Goal: Check status

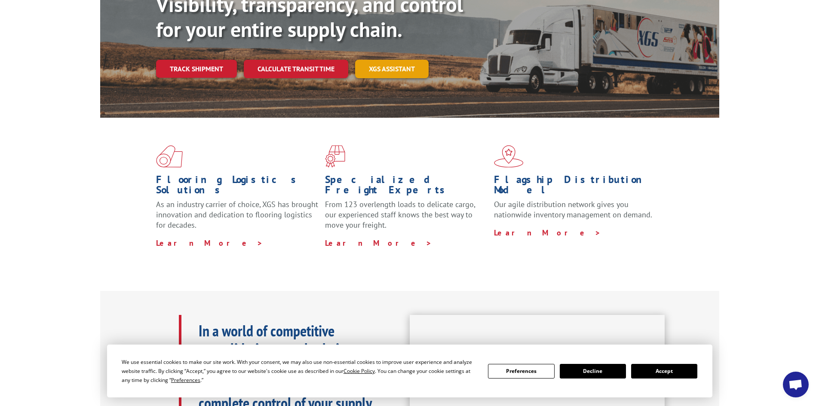
scroll to position [129, 0]
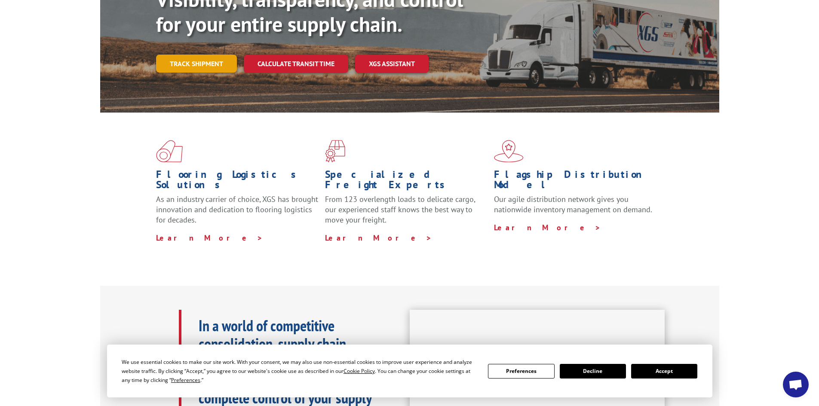
click at [219, 55] on link "Track shipment" at bounding box center [196, 64] width 81 height 18
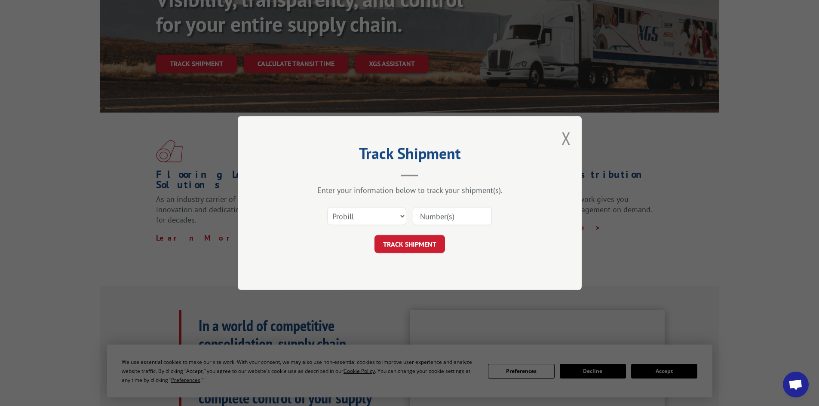
click at [428, 216] on input at bounding box center [452, 216] width 79 height 18
click at [404, 218] on select "Select category... Probill BOL PO" at bounding box center [366, 216] width 79 height 18
click at [428, 215] on input at bounding box center [452, 216] width 79 height 18
type input "17323319"
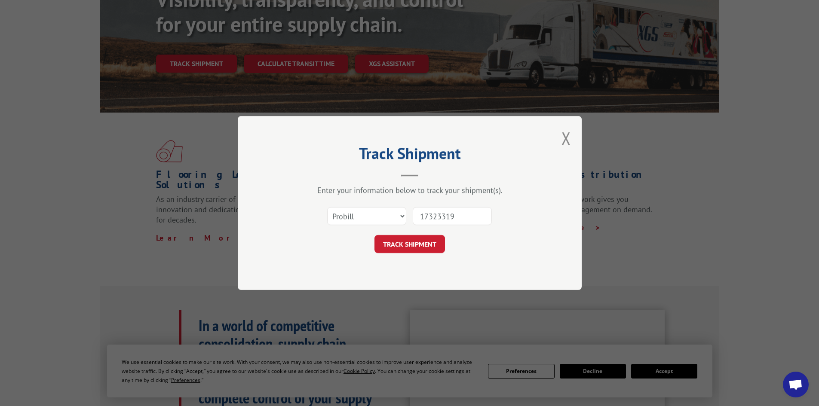
click at [375, 235] on button "TRACK SHIPMENT" at bounding box center [410, 244] width 71 height 18
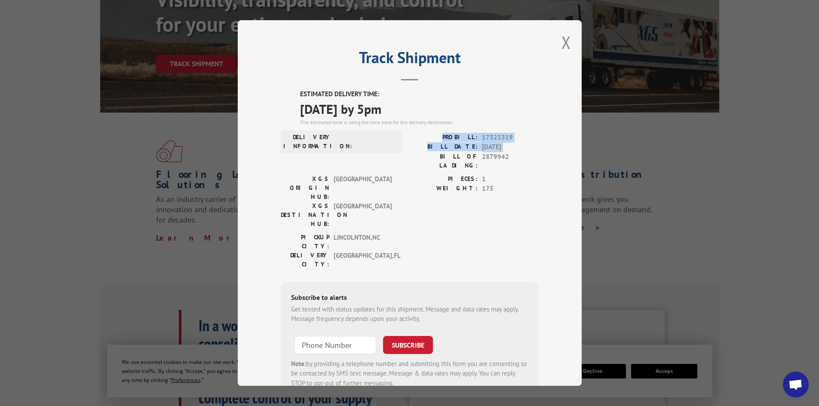
drag, startPoint x: 403, startPoint y: 159, endPoint x: 356, endPoint y: 126, distance: 57.6
click at [358, 127] on div "ESTIMATED DELIVERY TIME: [DATE] by 5pm The estimated time is using the time zon…" at bounding box center [410, 243] width 258 height 309
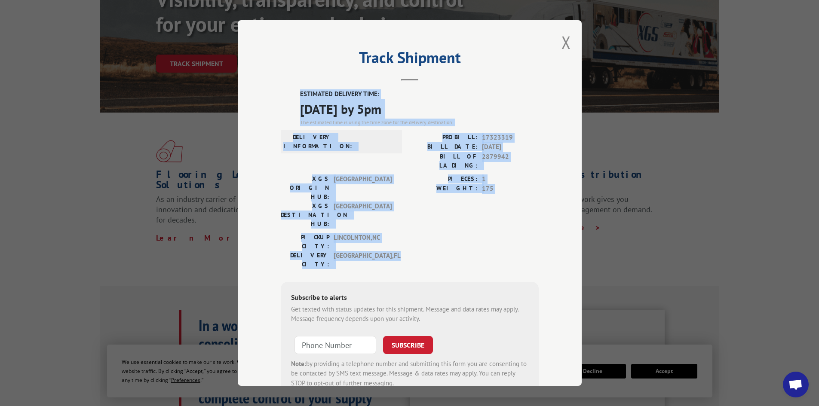
drag, startPoint x: 291, startPoint y: 89, endPoint x: 506, endPoint y: 220, distance: 251.7
click at [506, 220] on div "Track Shipment ESTIMATED DELIVERY TIME: [DATE] by 5pm The estimated time is usi…" at bounding box center [410, 203] width 344 height 366
click at [565, 43] on button "Close modal" at bounding box center [566, 42] width 9 height 23
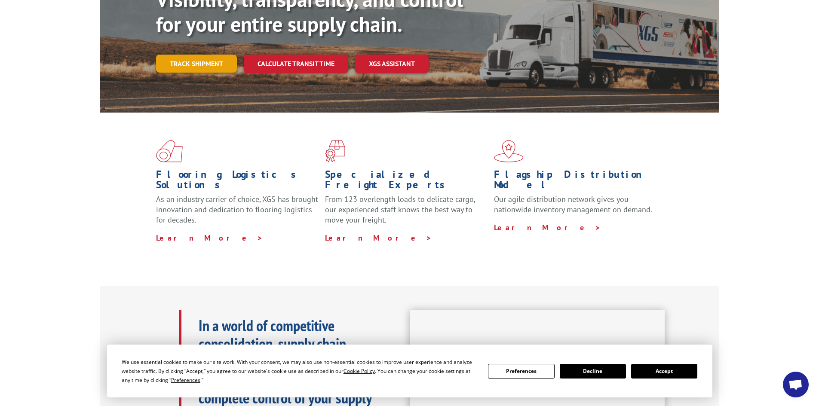
click at [206, 55] on link "Track shipment" at bounding box center [196, 64] width 81 height 18
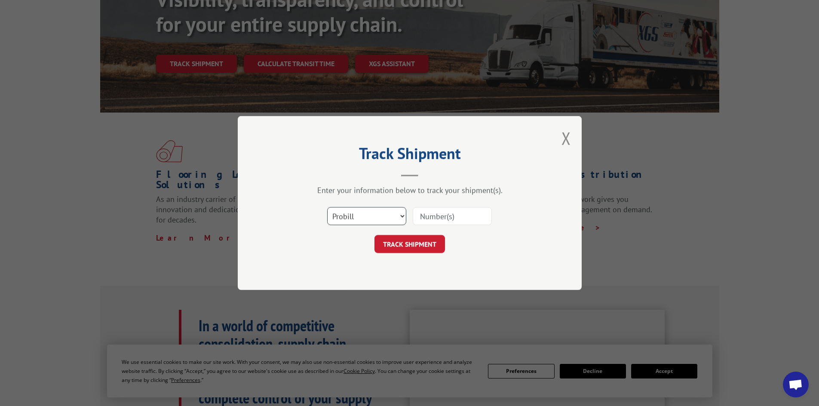
click at [405, 216] on select "Select category... Probill BOL PO" at bounding box center [366, 216] width 79 height 18
select select "po"
click at [327, 207] on select "Select category... Probill BOL PO" at bounding box center [366, 216] width 79 height 18
click at [454, 214] on input at bounding box center [452, 216] width 79 height 18
paste input "51583344"
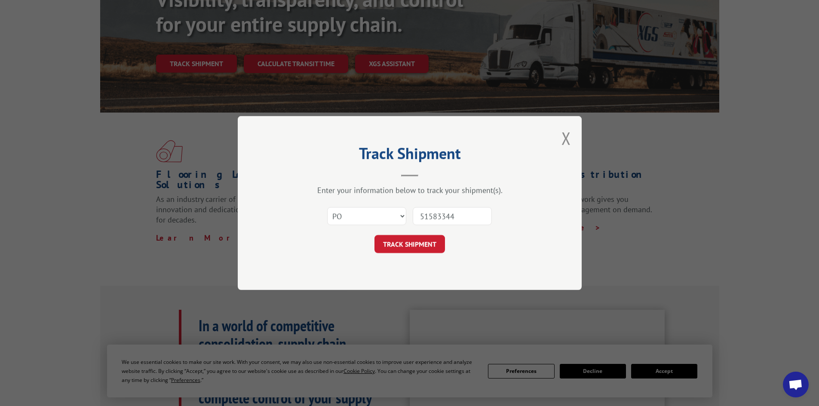
type input "51583344"
click at [375, 235] on button "TRACK SHIPMENT" at bounding box center [410, 244] width 71 height 18
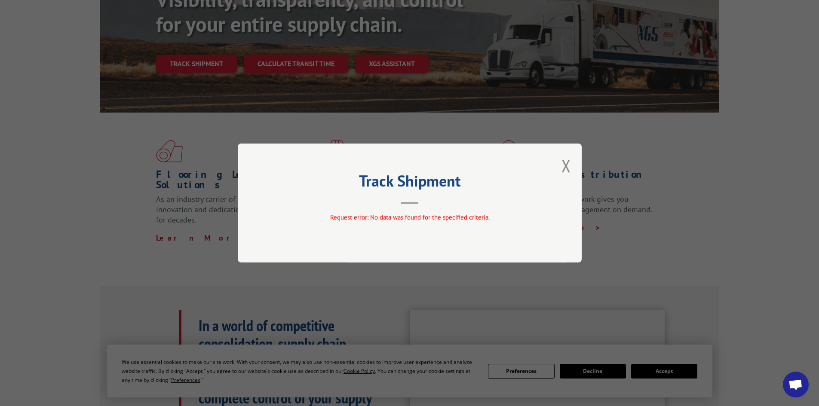
click at [561, 165] on div "Track Shipment Request error: No data was found for the specified criteria." at bounding box center [410, 203] width 344 height 119
click at [562, 166] on button "Close modal" at bounding box center [566, 165] width 9 height 23
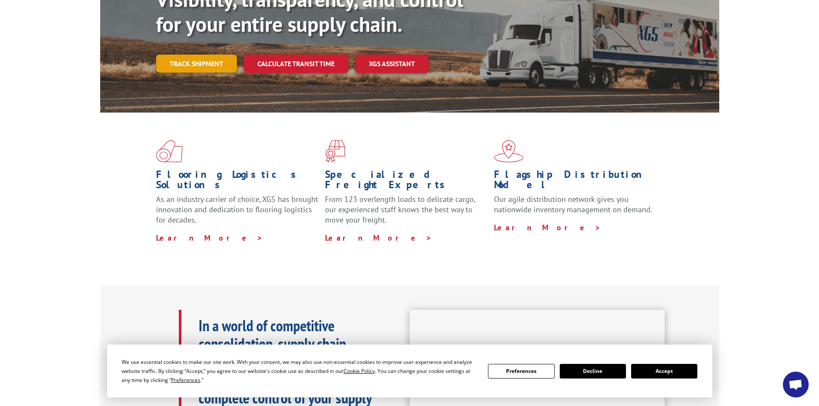
click at [199, 55] on link "Track shipment" at bounding box center [196, 64] width 81 height 18
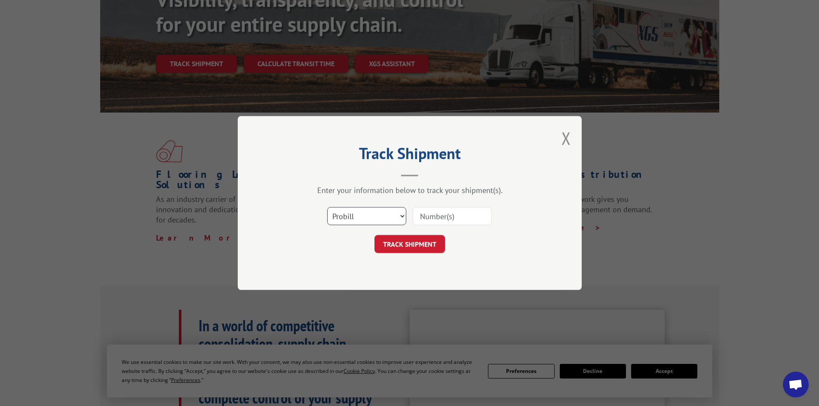
click at [404, 220] on select "Select category... Probill BOL PO" at bounding box center [366, 216] width 79 height 18
select select "bol"
click at [327, 207] on select "Select category... Probill BOL PO" at bounding box center [366, 216] width 79 height 18
click at [408, 240] on button "TRACK SHIPMENT" at bounding box center [410, 244] width 71 height 18
click at [445, 212] on input at bounding box center [452, 216] width 79 height 18
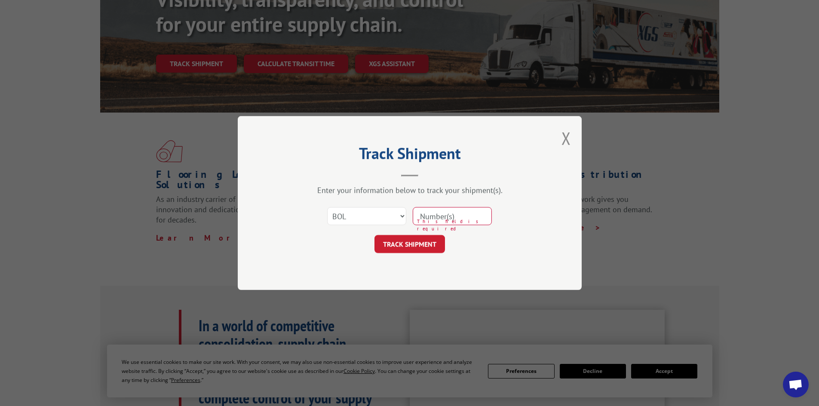
paste input "51583344"
type input "51583344"
click at [375, 235] on button "TRACK SHIPMENT" at bounding box center [410, 244] width 71 height 18
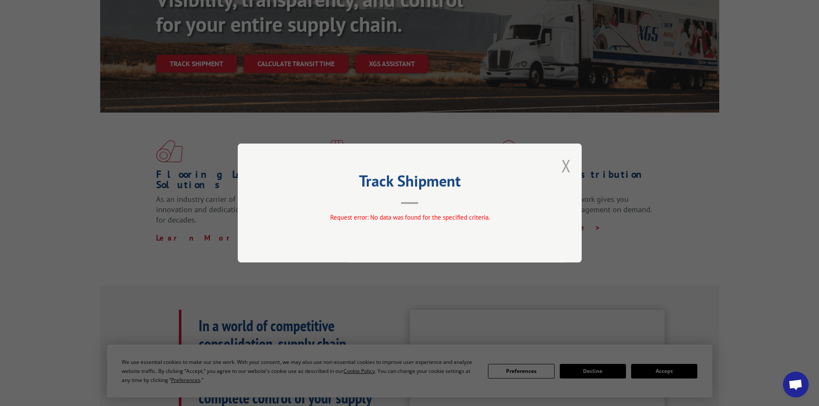
click at [569, 163] on button "Close modal" at bounding box center [566, 165] width 9 height 23
